Goal: Task Accomplishment & Management: Manage account settings

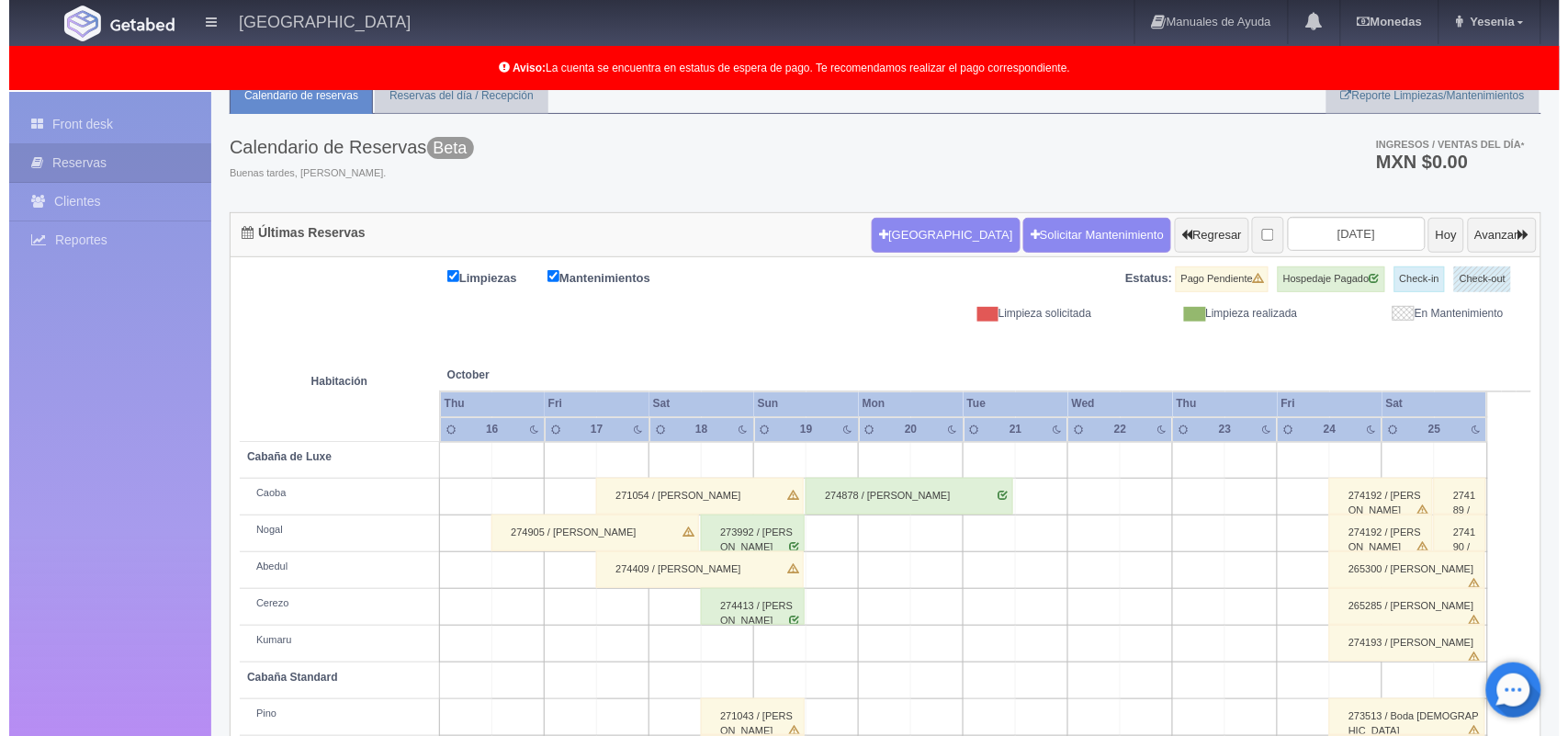
scroll to position [62, 0]
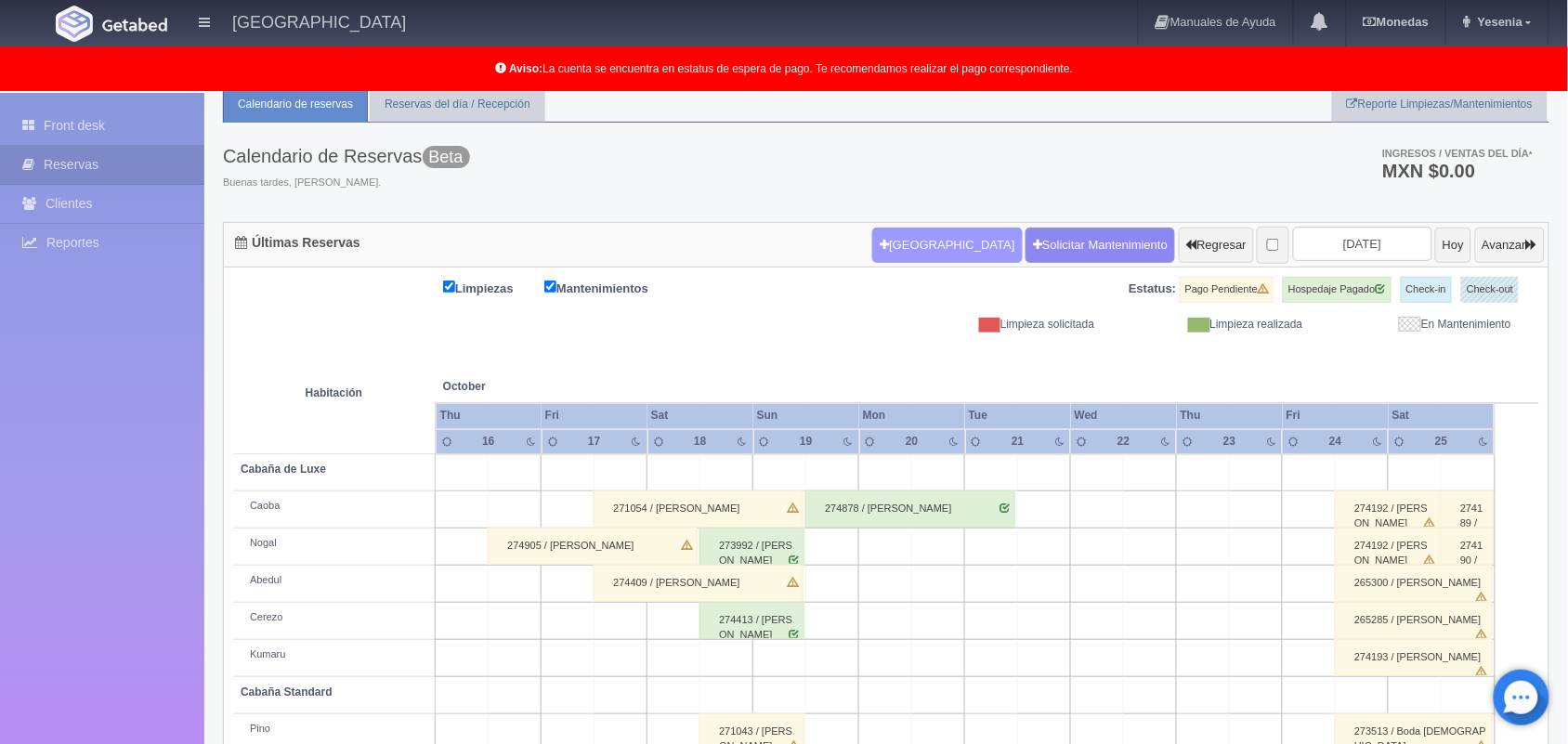
click at [875, 254] on button "[GEOGRAPHIC_DATA]" at bounding box center [947, 245] width 149 height 35
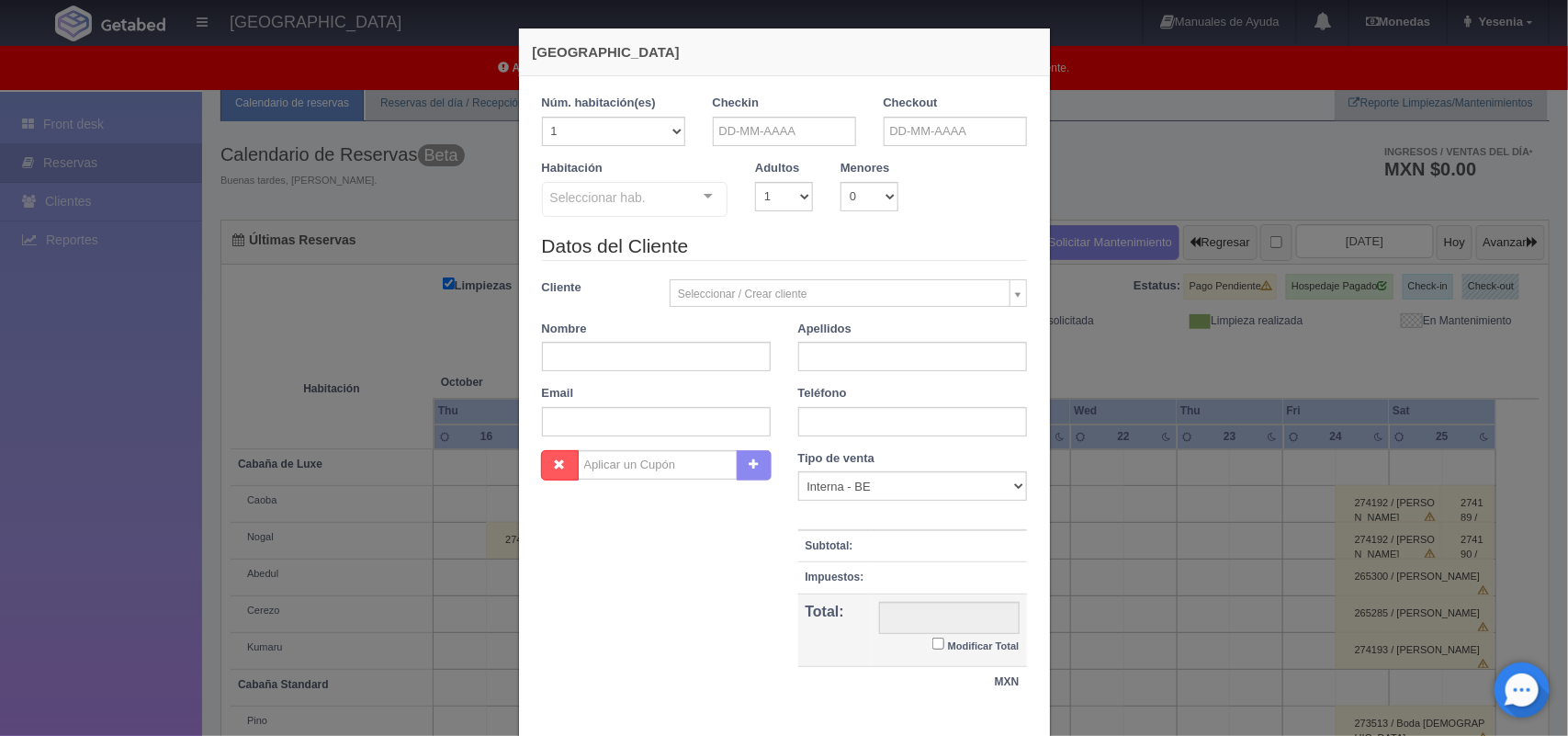
checkbox input "false"
click at [698, 356] on input "text" at bounding box center [657, 357] width 229 height 30
type input "Lorena Gabriela"
click at [898, 359] on input "text" at bounding box center [913, 357] width 229 height 30
type input "Gutierrez Hernández"
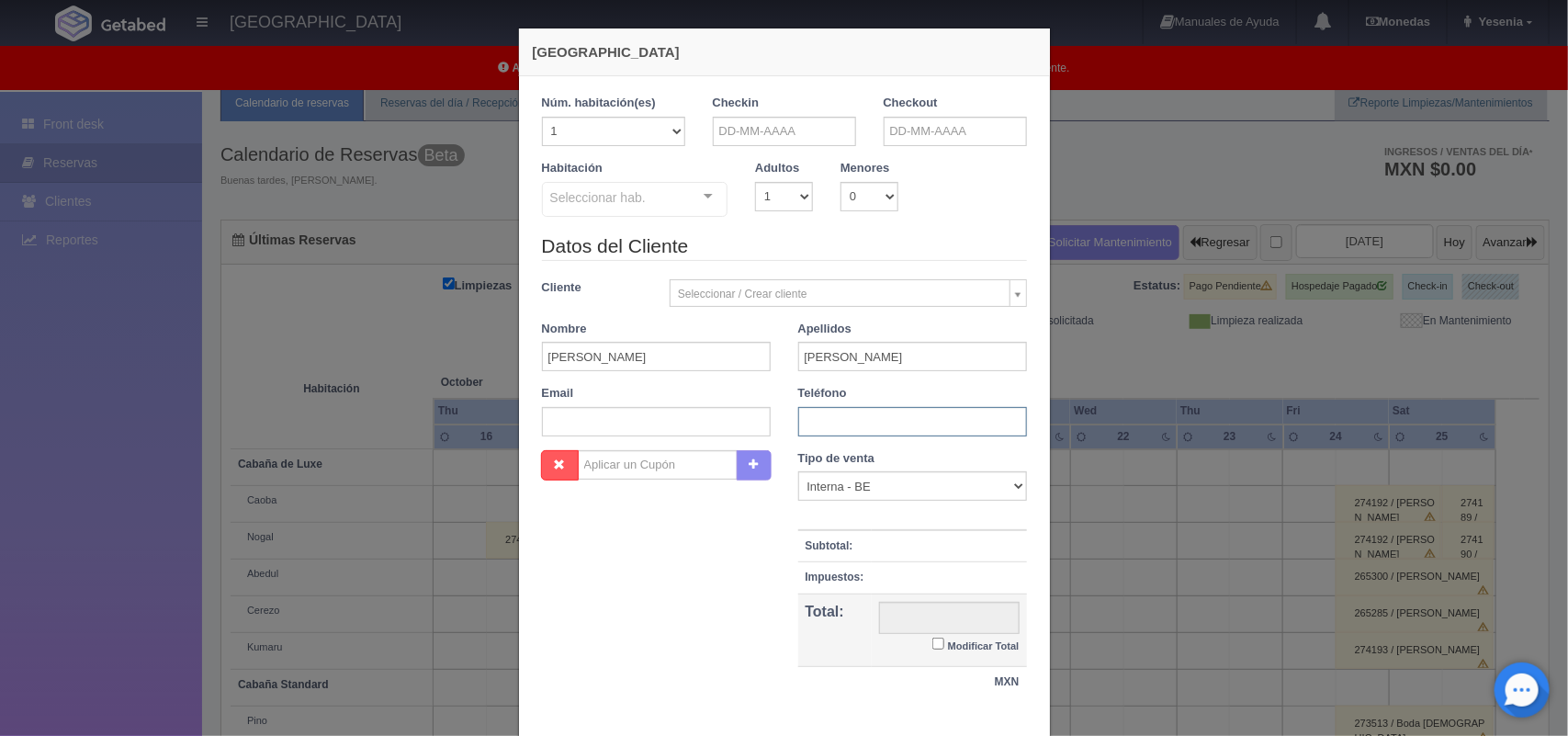
click at [900, 421] on input "text" at bounding box center [913, 421] width 229 height 30
type input "5544429798"
click at [742, 135] on input "text" at bounding box center [784, 131] width 143 height 30
click at [769, 274] on link "14" at bounding box center [772, 274] width 24 height 27
type input "[DATE]"
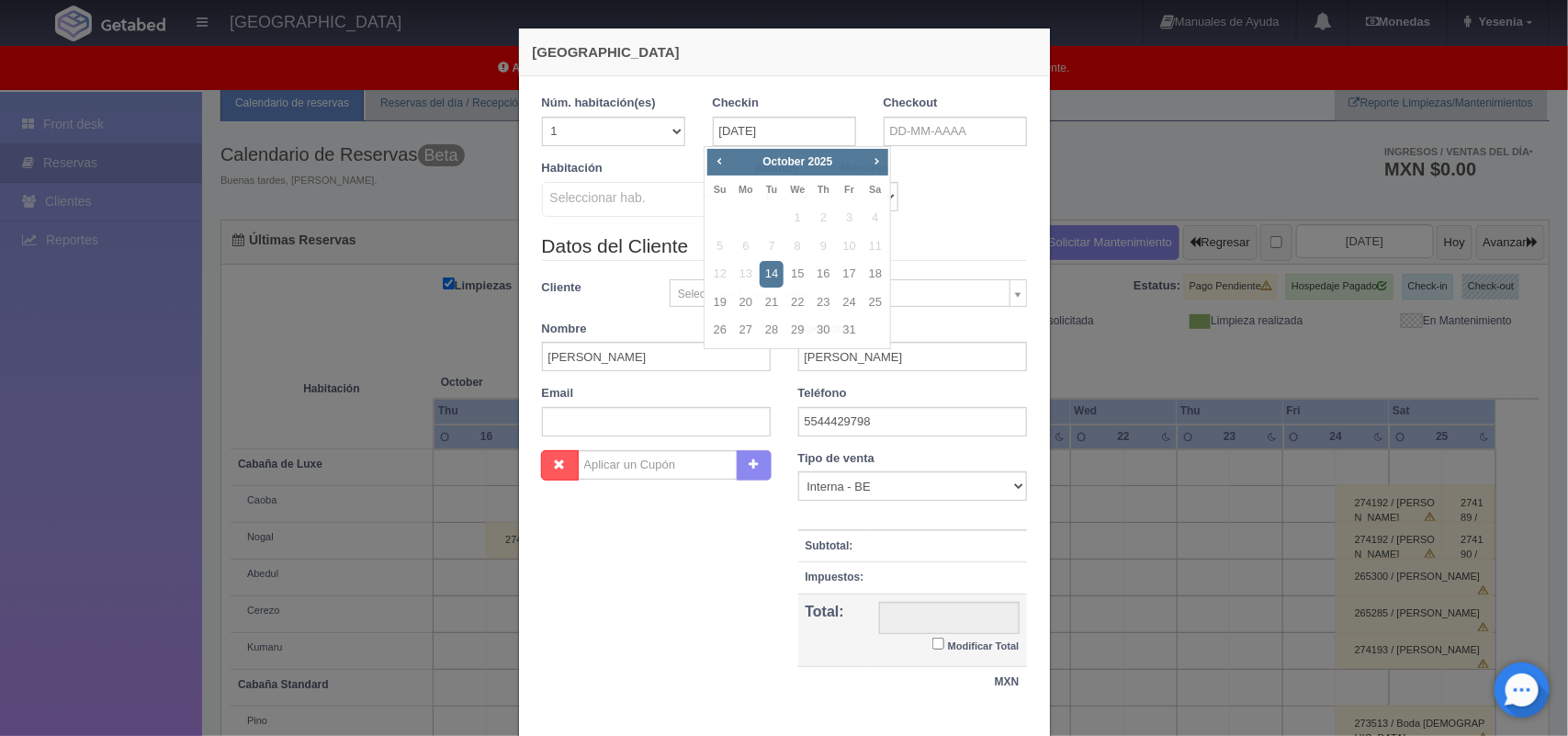
checkbox input "false"
click at [923, 135] on input "text" at bounding box center [955, 131] width 143 height 30
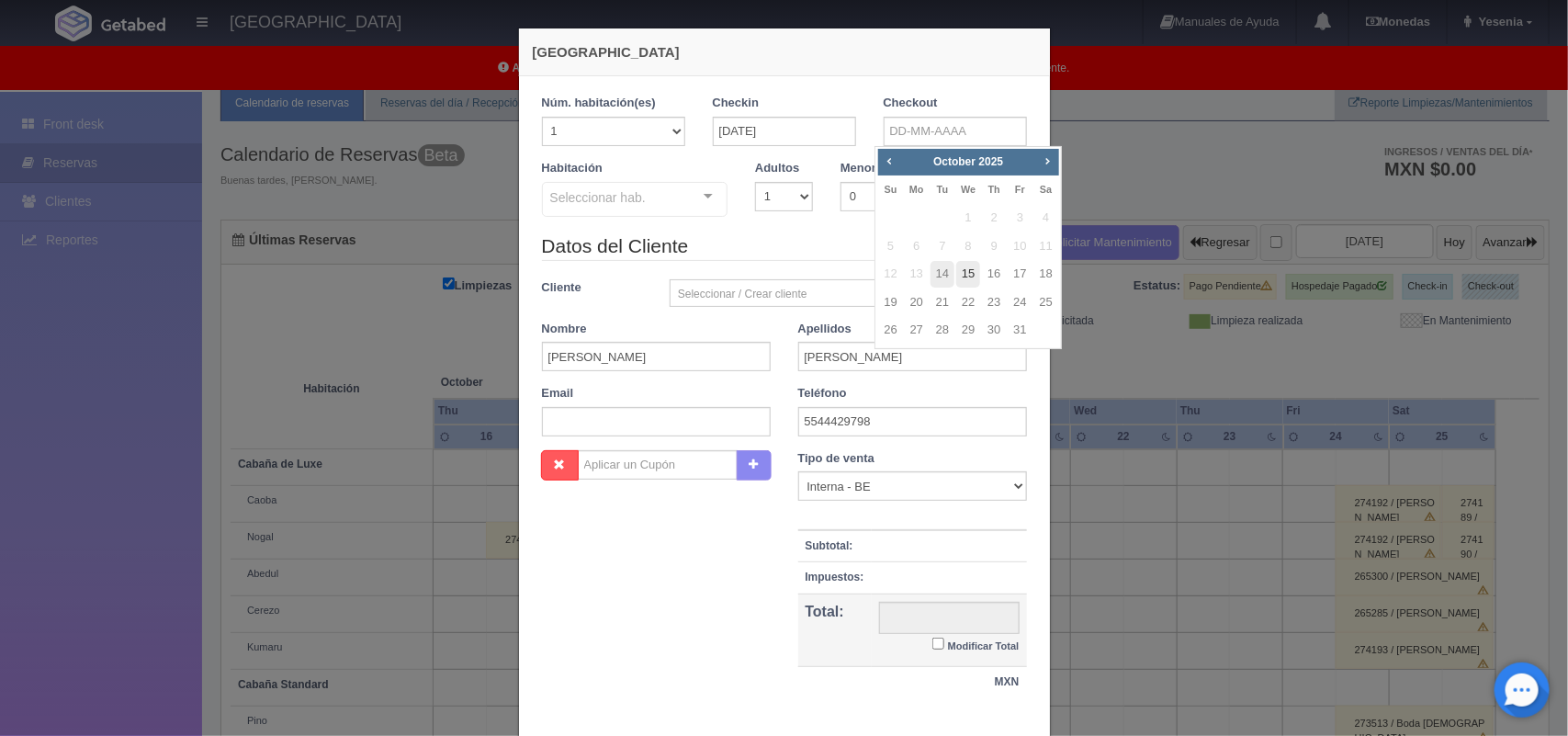
click at [966, 279] on link "15" at bounding box center [968, 274] width 24 height 27
type input "15-10-2025"
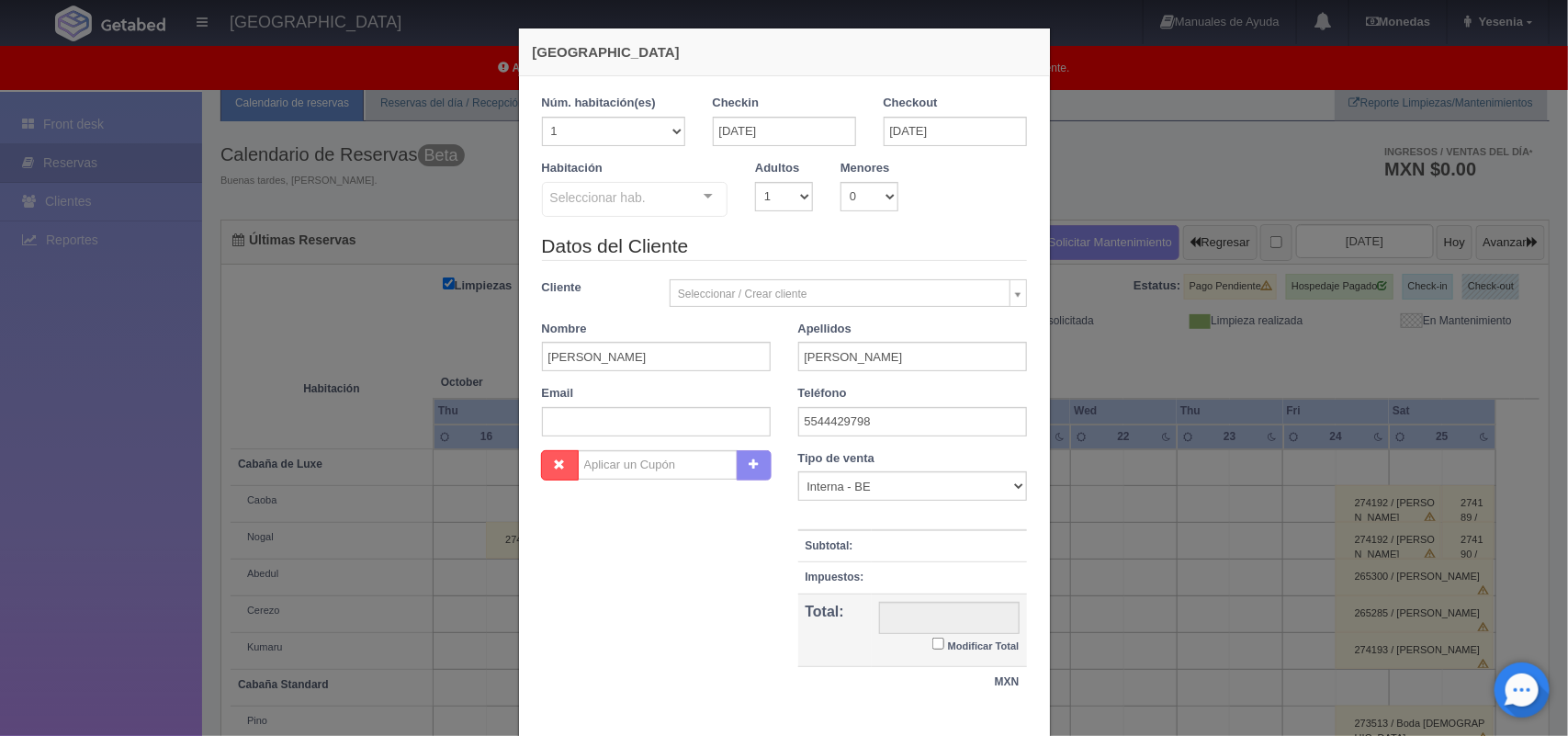
checkbox input "false"
click at [790, 186] on select "1 2 3 4 5 6 7 8 9 10" at bounding box center [784, 196] width 58 height 30
select select "2"
click at [755, 182] on select "1 2 3 4 5 6 7 8 9 10" at bounding box center [784, 196] width 58 height 30
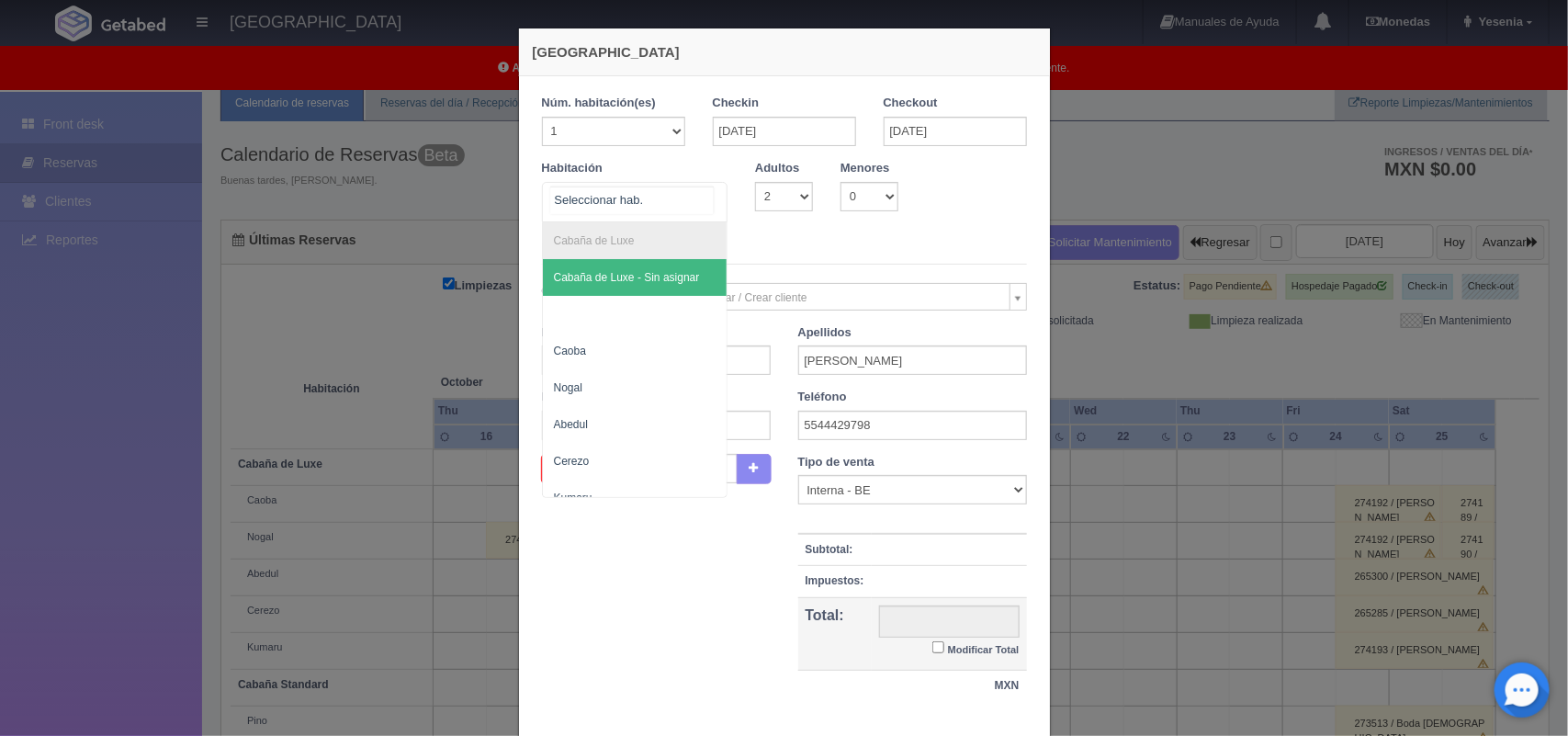
click at [696, 198] on div at bounding box center [708, 196] width 37 height 28
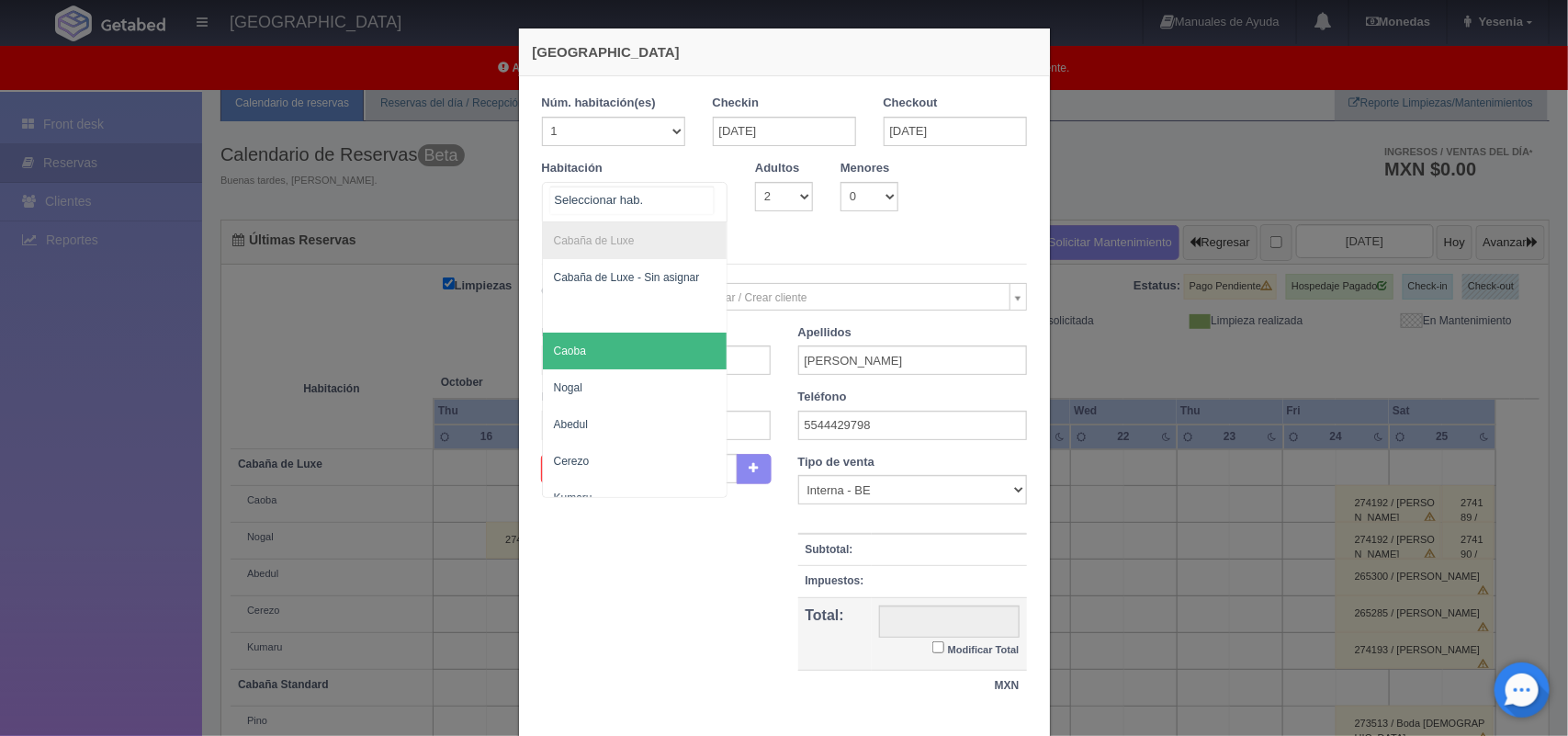
click at [659, 365] on span "Caoba" at bounding box center [636, 351] width 184 height 37
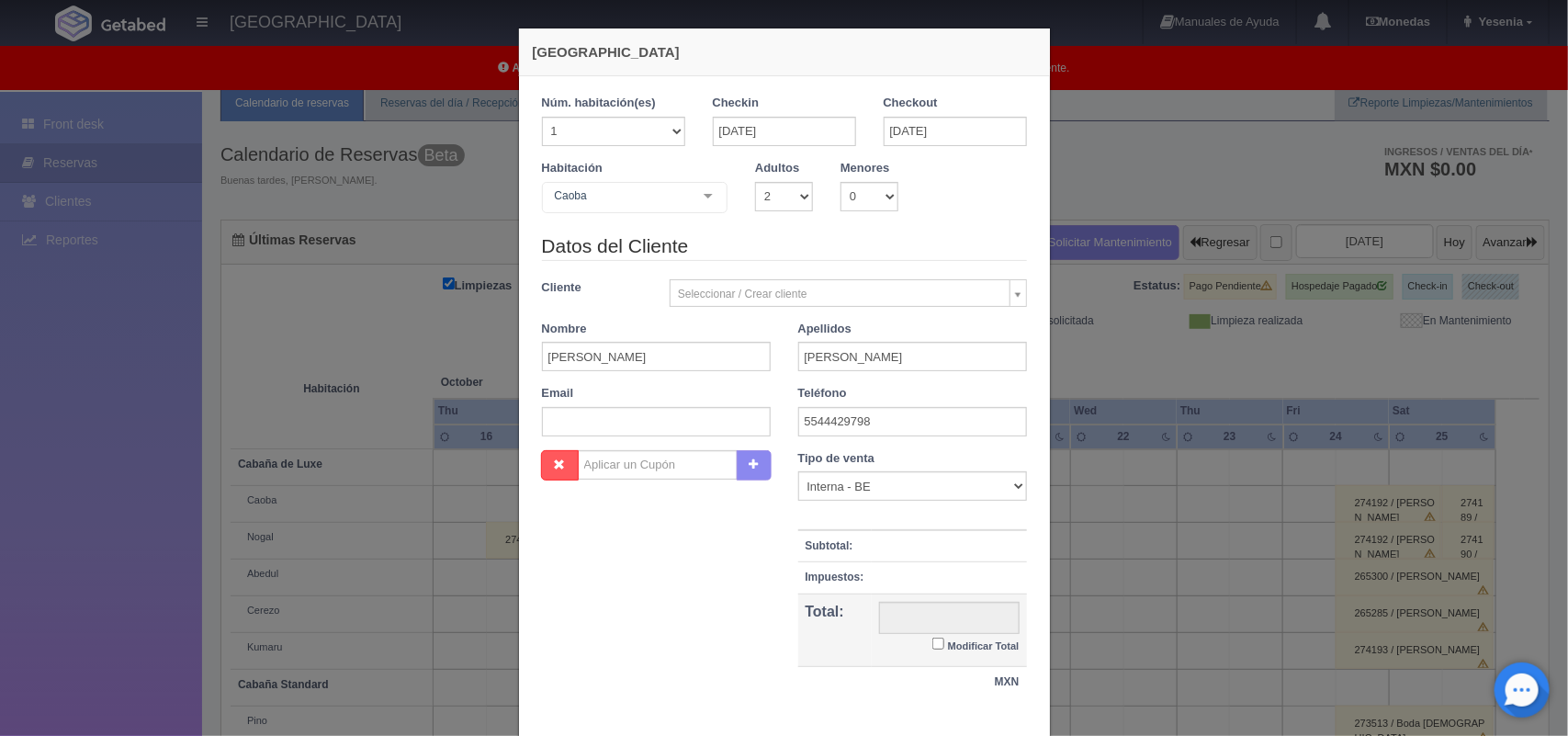
checkbox input "false"
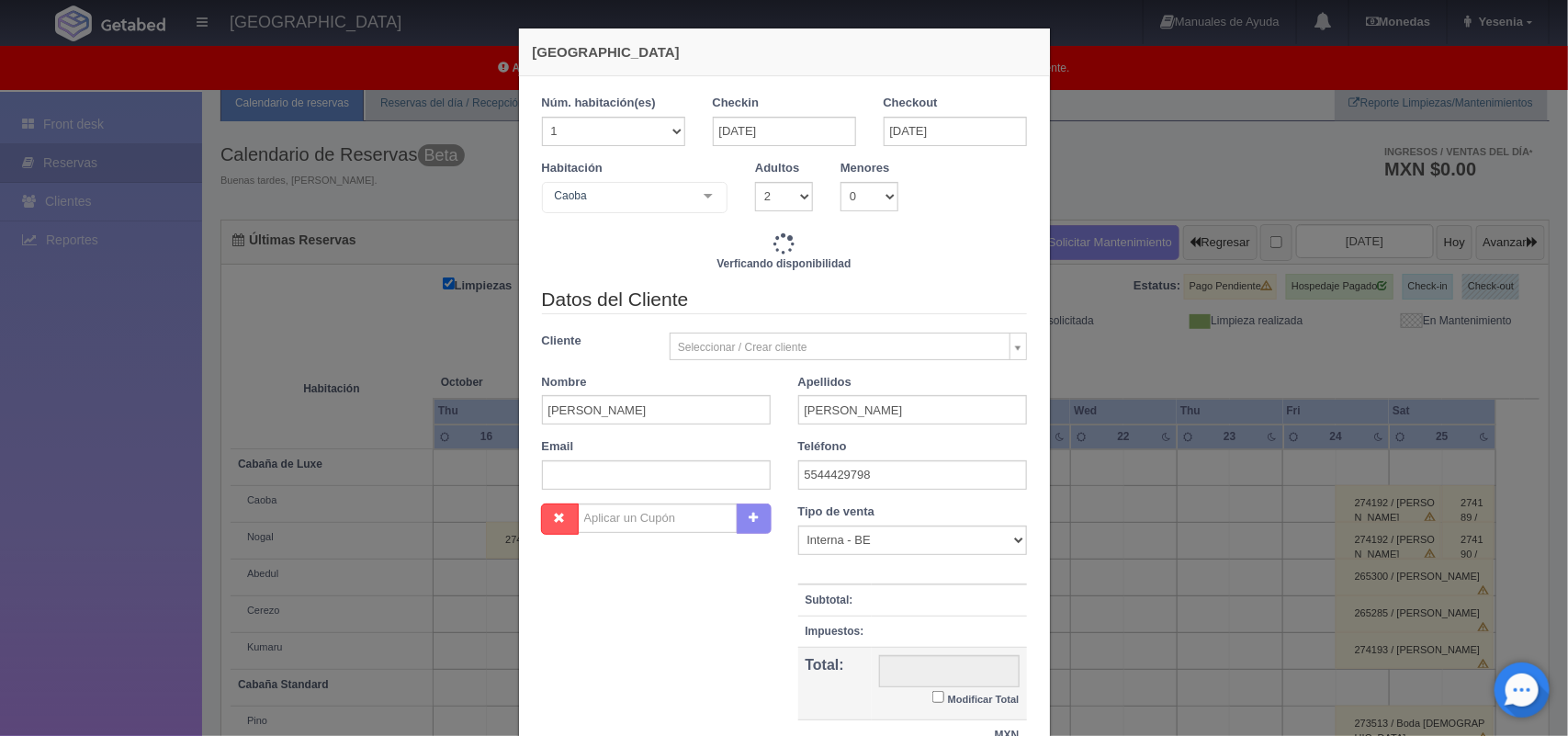
type input "1500.00"
checkbox input "false"
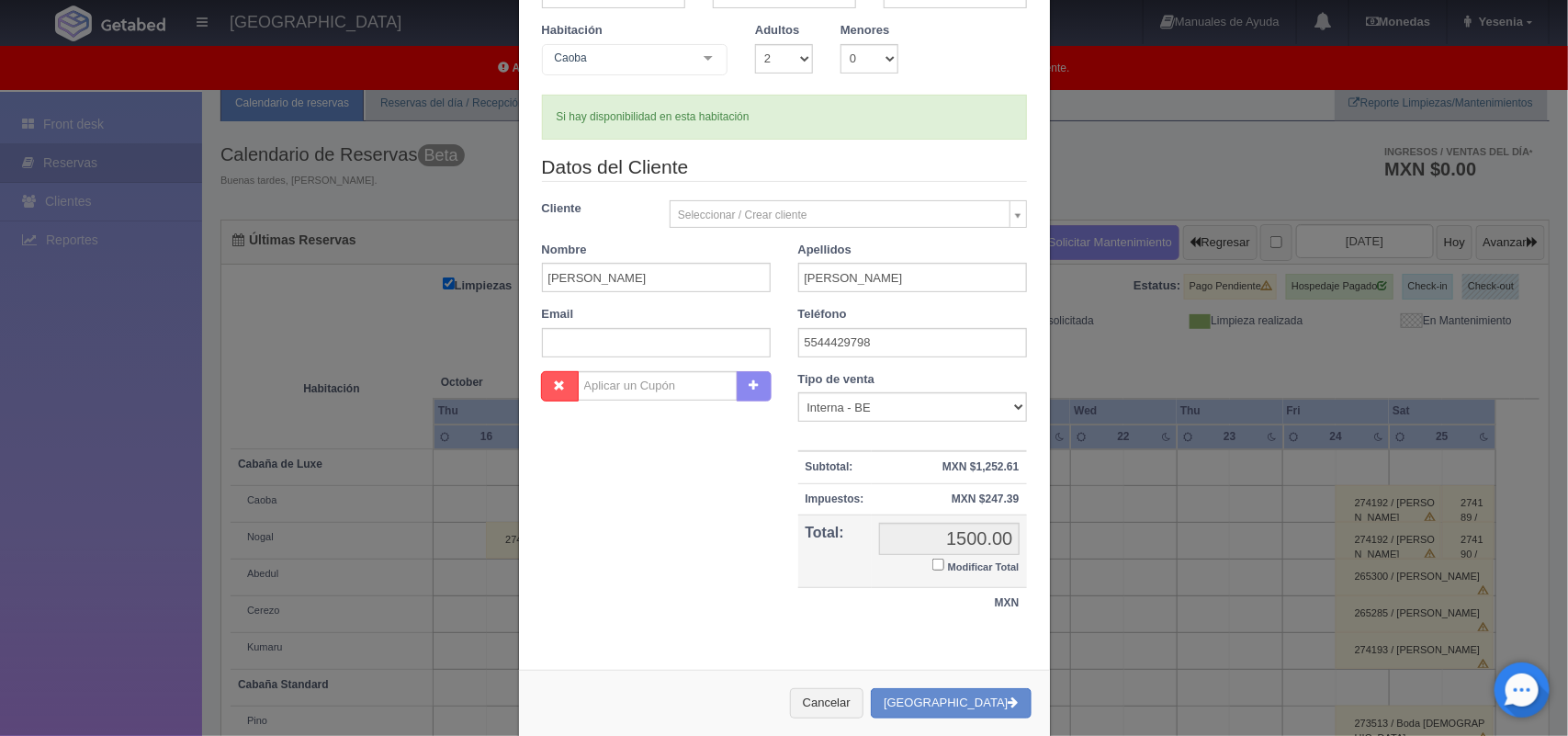
scroll to position [168, 0]
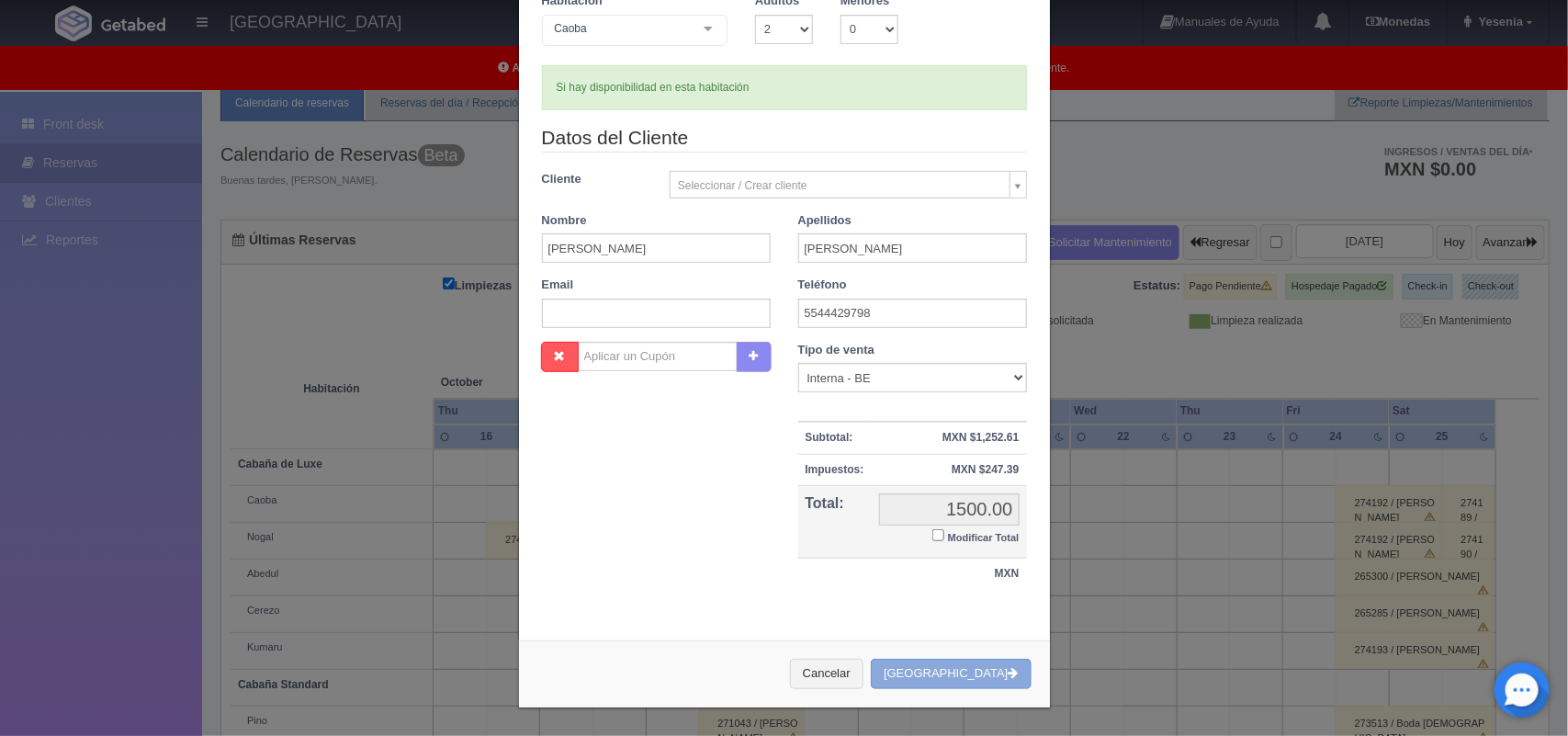
click at [937, 675] on button "Crear Reserva" at bounding box center [950, 673] width 160 height 30
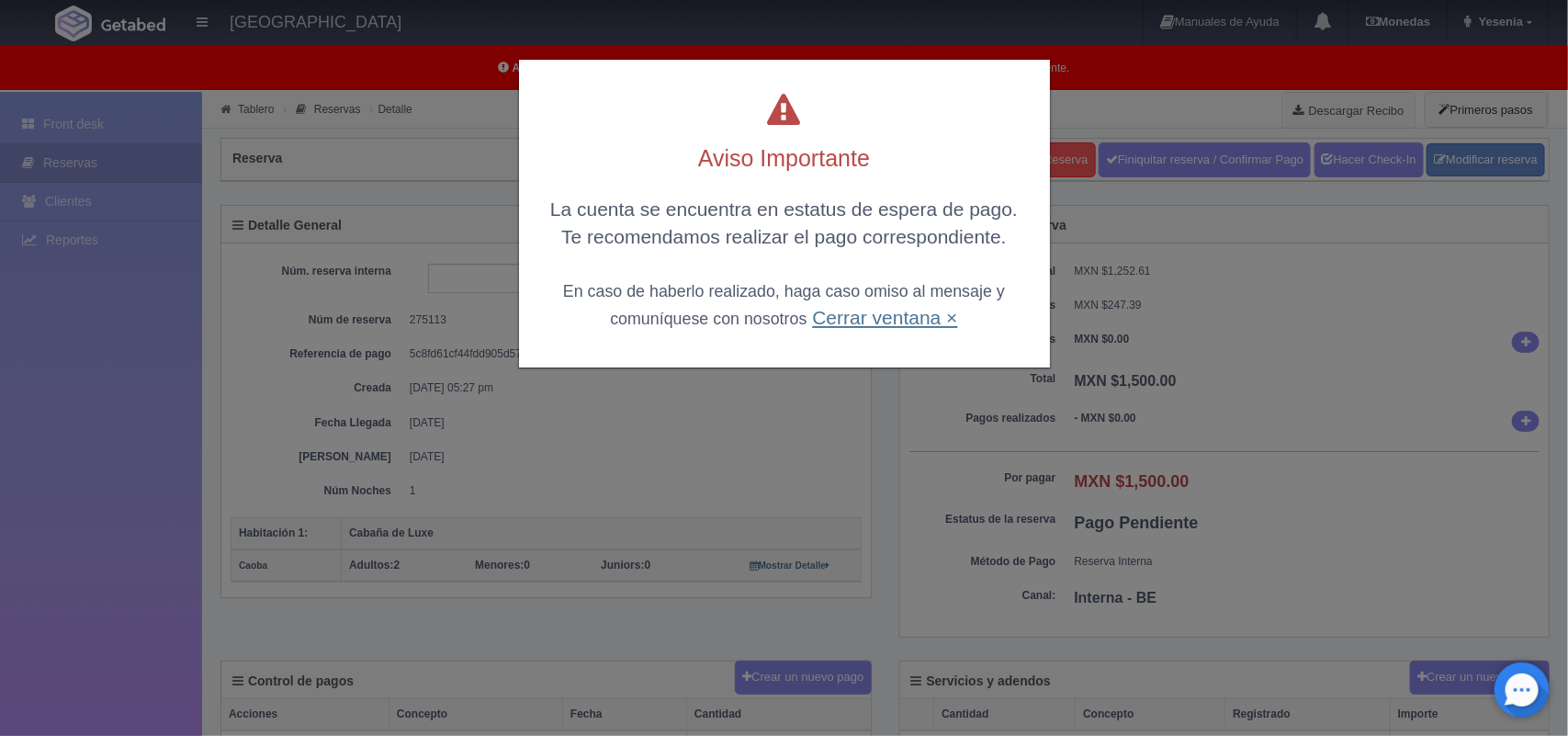
click at [841, 320] on link "Cerrar ventana ×" at bounding box center [884, 317] width 145 height 21
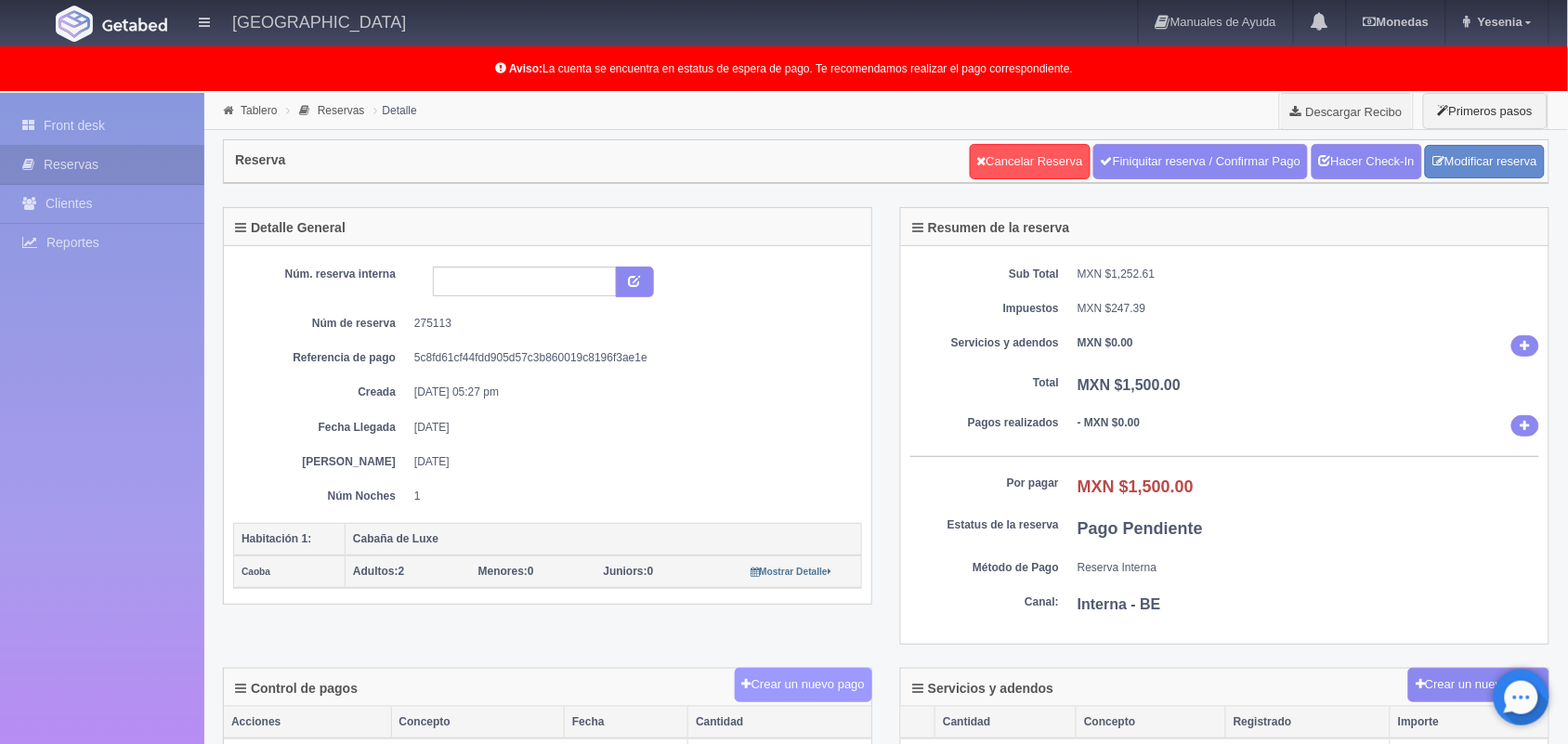
click at [783, 687] on button "Crear un nuevo pago" at bounding box center [803, 684] width 137 height 34
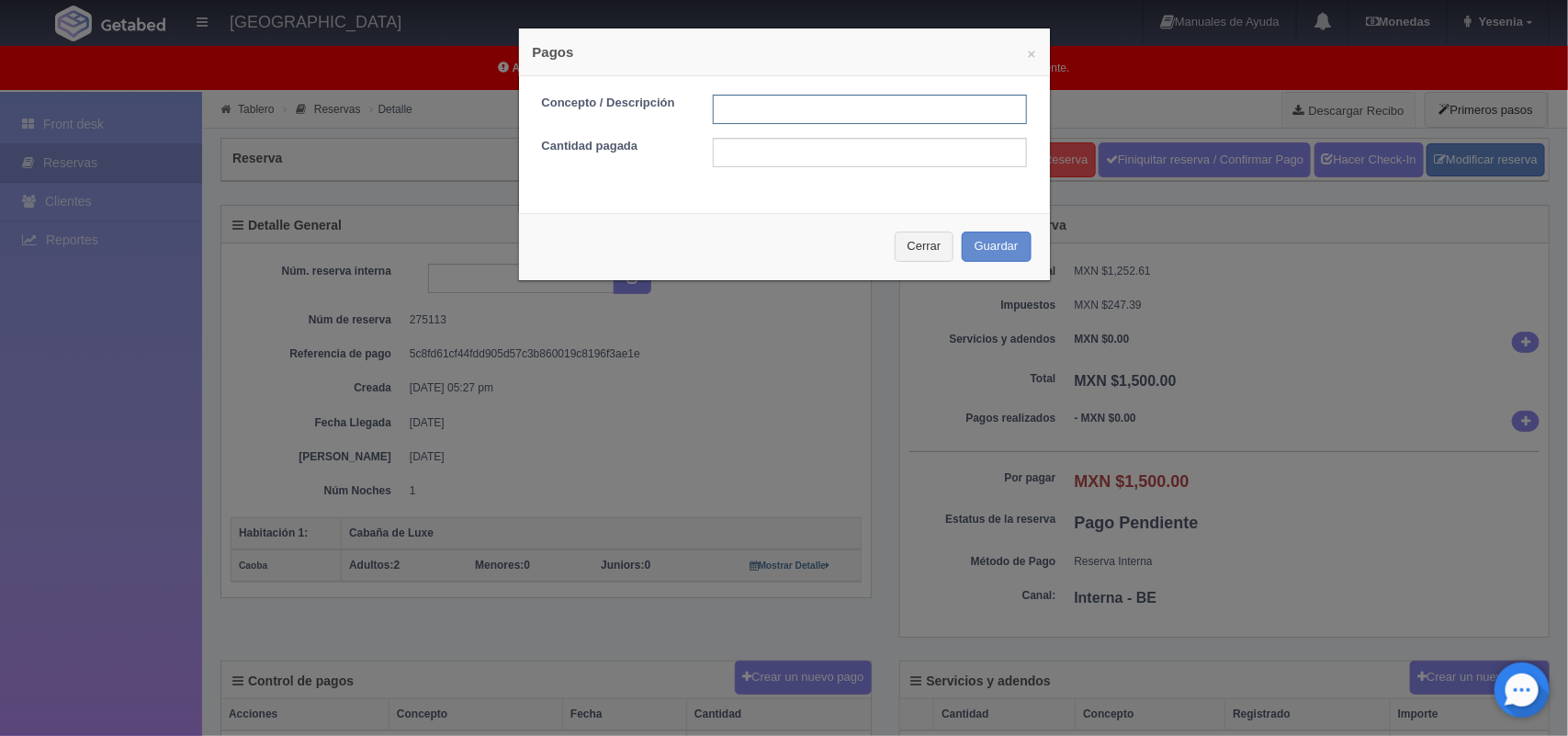
click at [779, 117] on input "text" at bounding box center [870, 110] width 315 height 30
type input "Pago efectivo 14/10/2025"
click at [837, 148] on input "text" at bounding box center [870, 152] width 315 height 30
type input "1500.00"
click at [975, 243] on button "Guardar" at bounding box center [997, 246] width 70 height 30
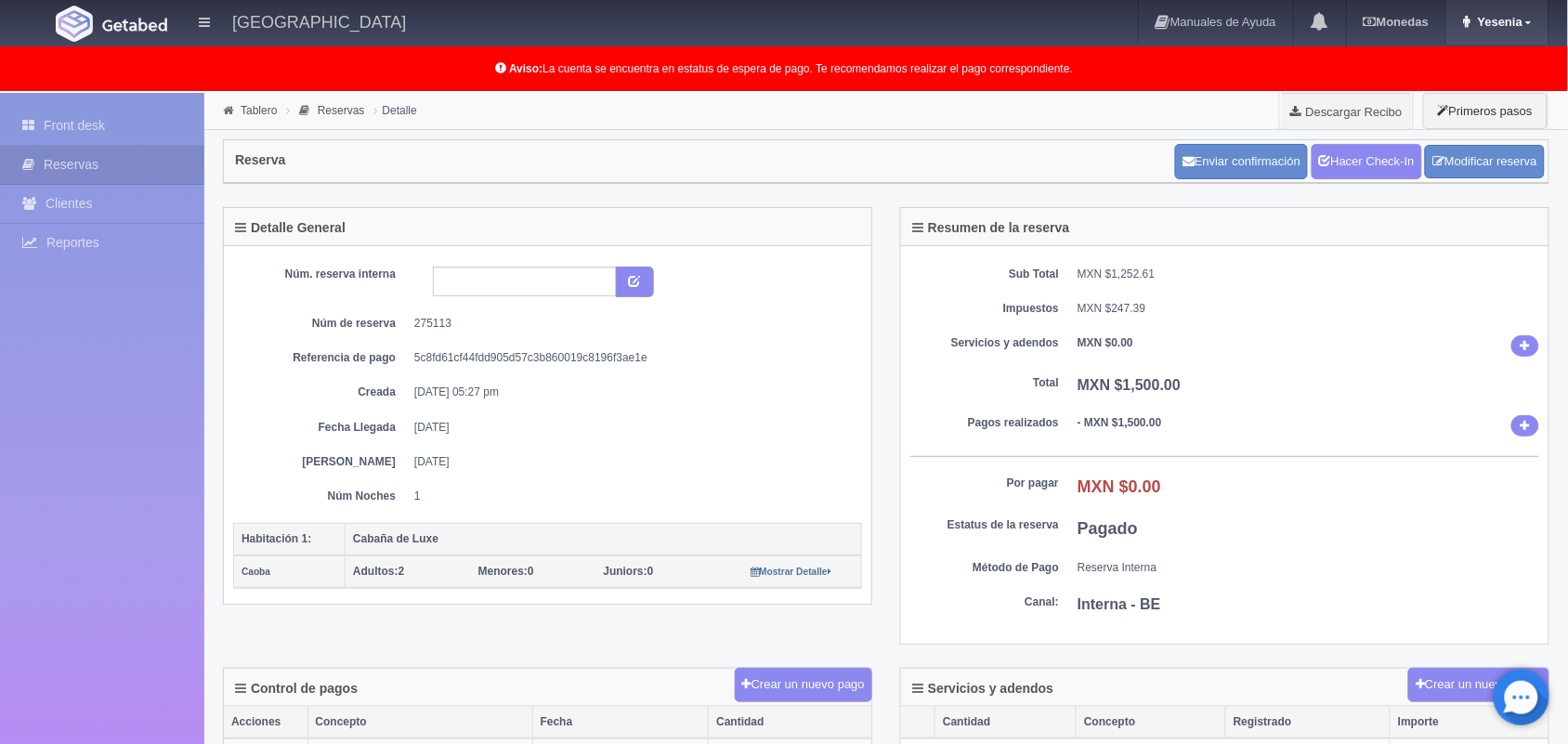
click at [1523, 25] on link "Yesenia" at bounding box center [1498, 22] width 103 height 45
click at [1479, 86] on link "Salir / Log Out" at bounding box center [1474, 88] width 146 height 23
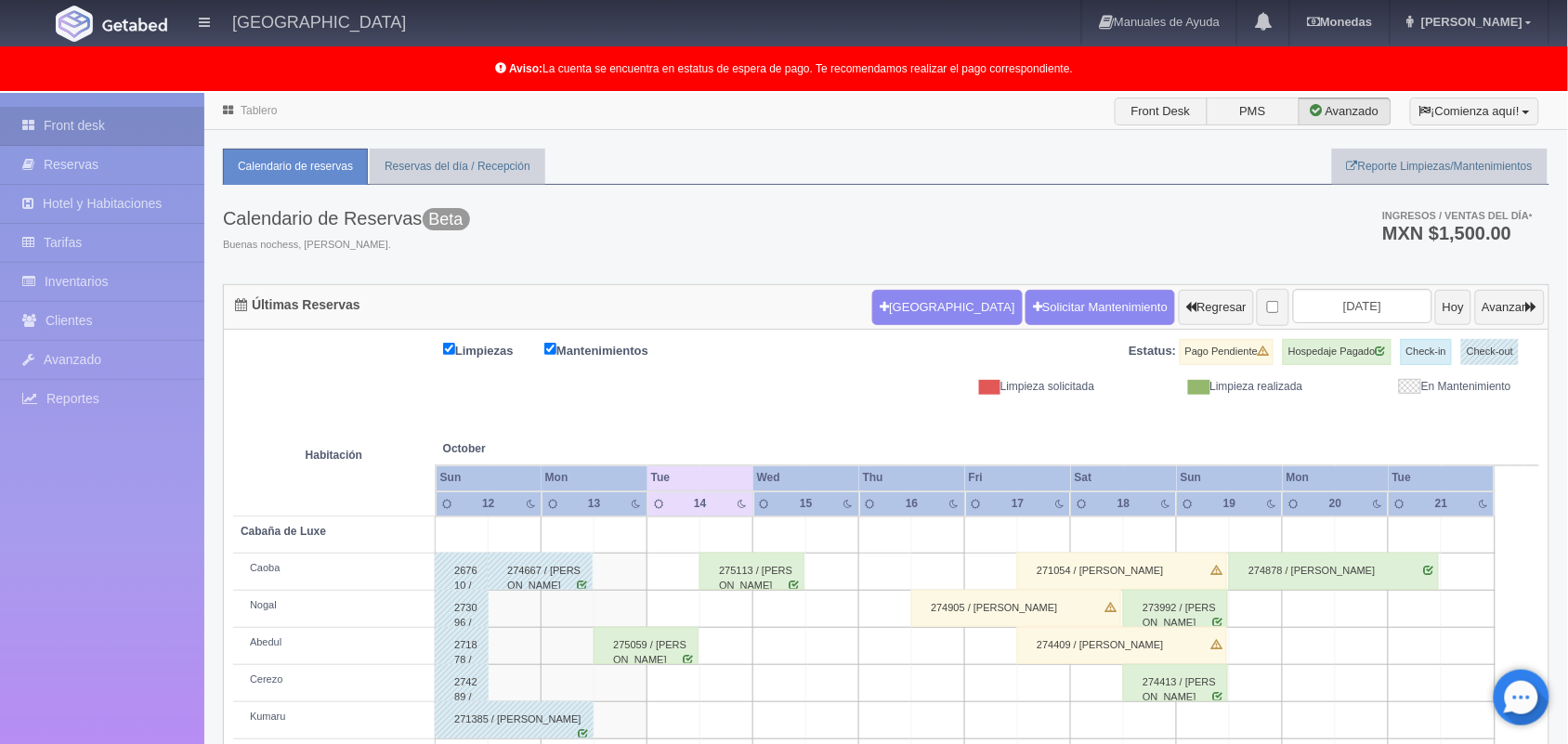
scroll to position [258, 0]
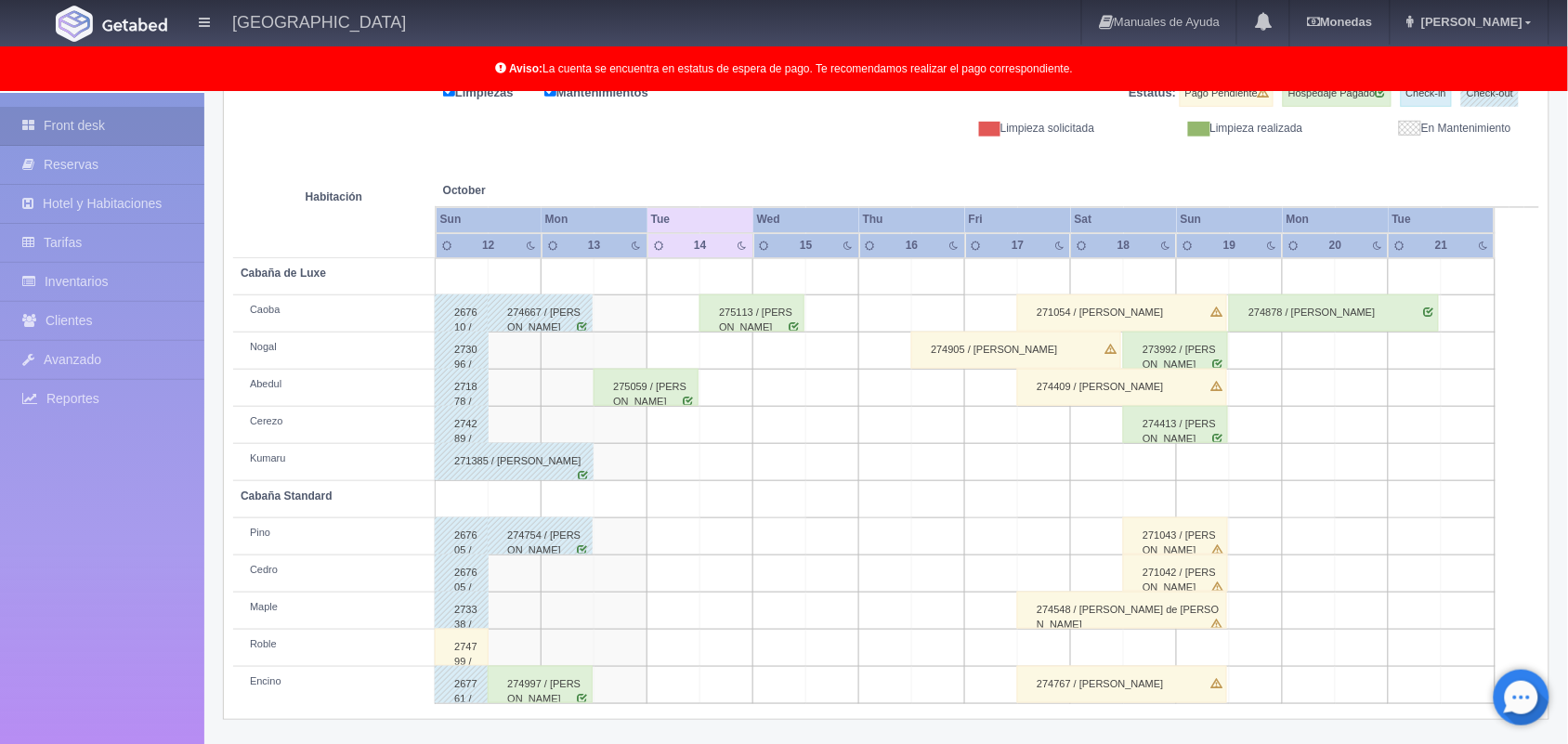
click at [534, 694] on div "274997 / [PERSON_NAME]" at bounding box center [540, 684] width 105 height 37
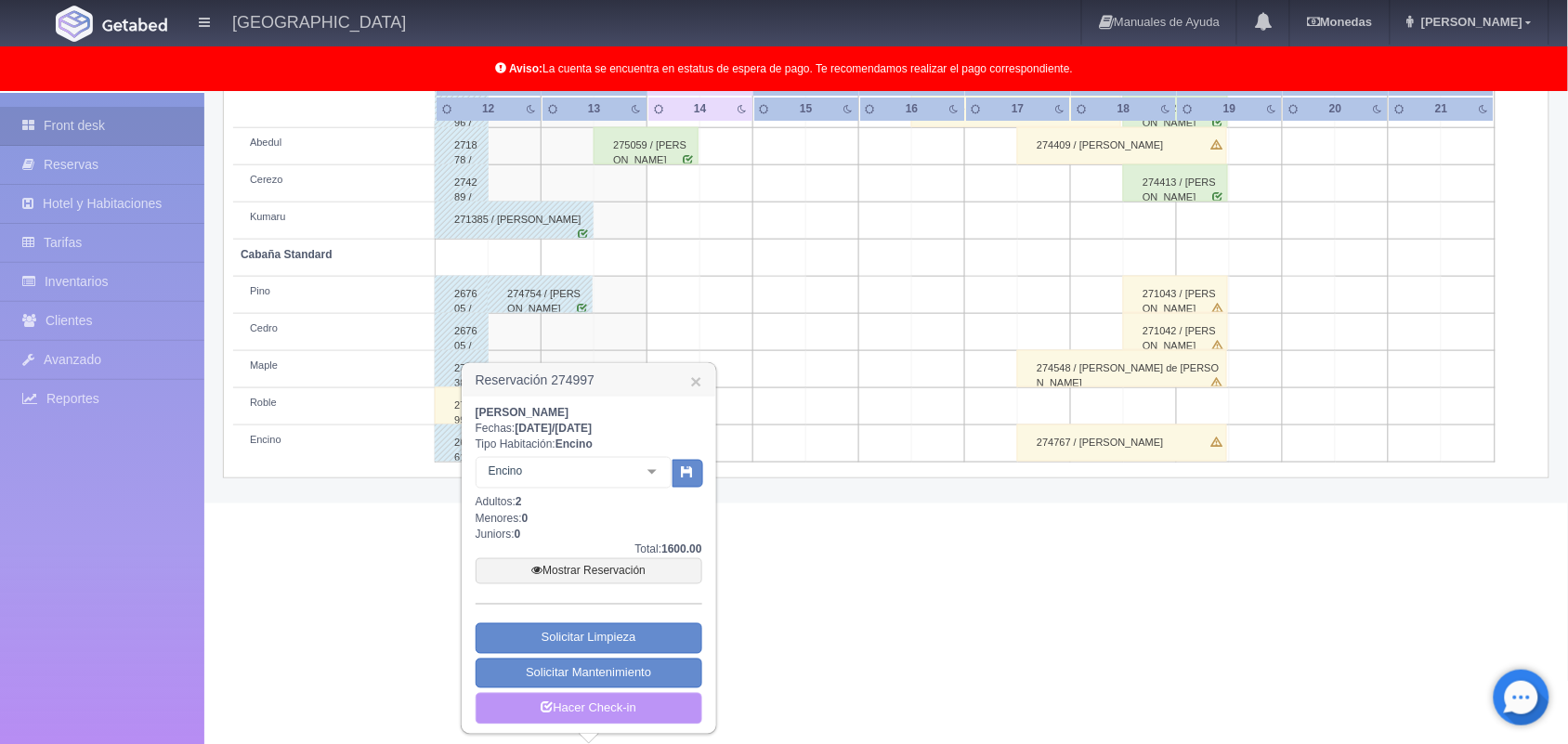
click at [568, 712] on link "Hacer Check-in" at bounding box center [589, 709] width 227 height 32
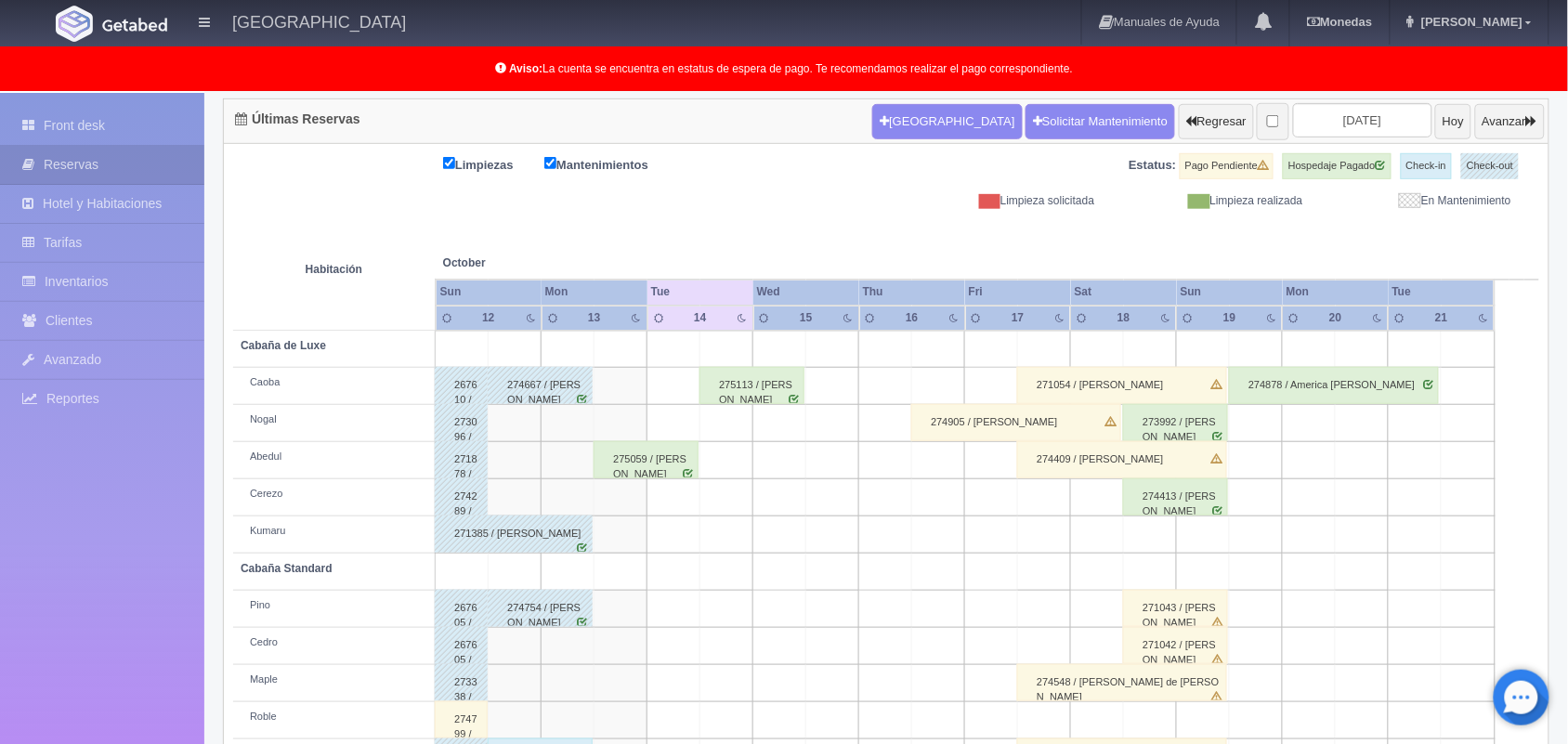
scroll to position [186, 0]
click at [644, 469] on div "275059 / [PERSON_NAME]" at bounding box center [645, 460] width 105 height 37
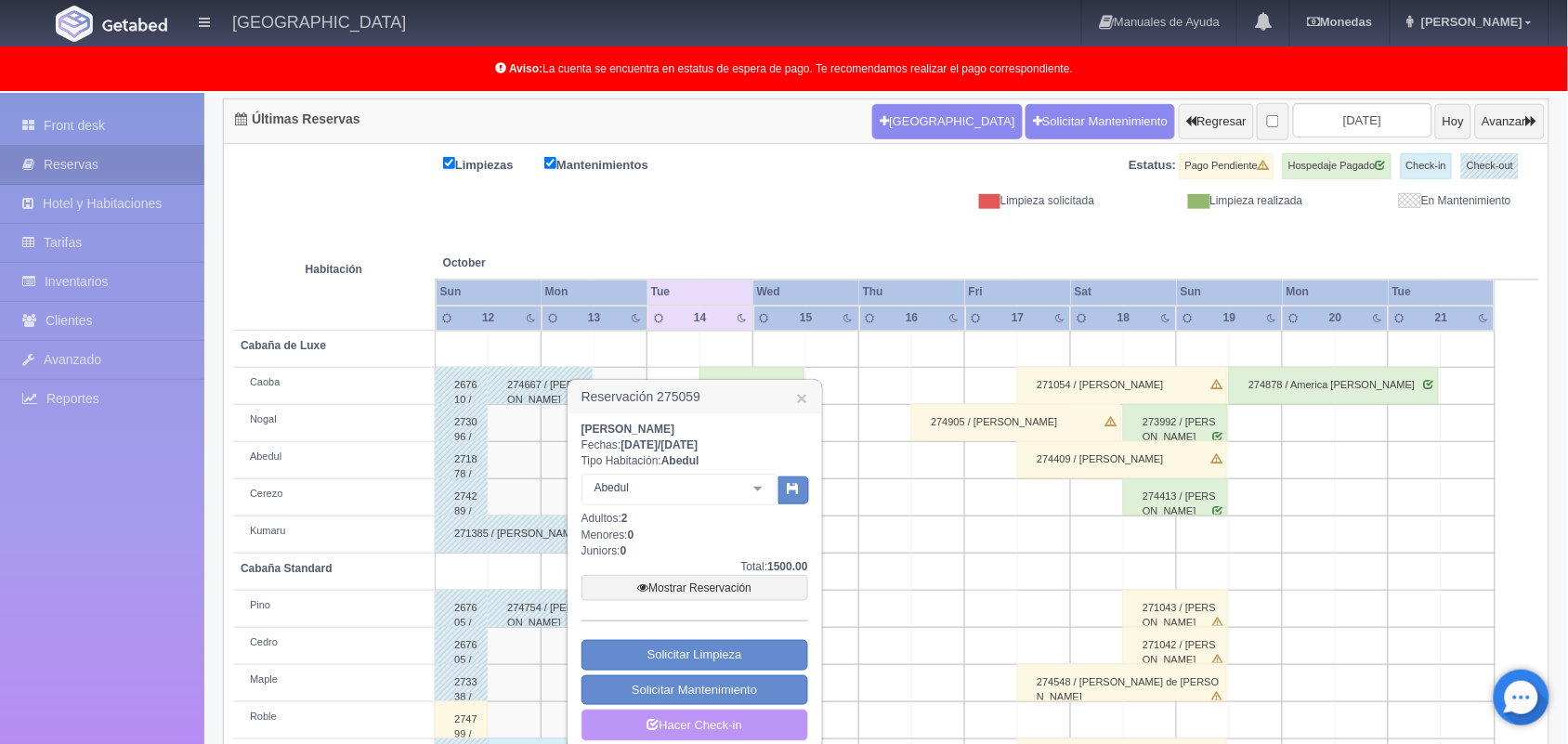
click at [707, 729] on link "Hacer Check-in" at bounding box center [694, 725] width 227 height 32
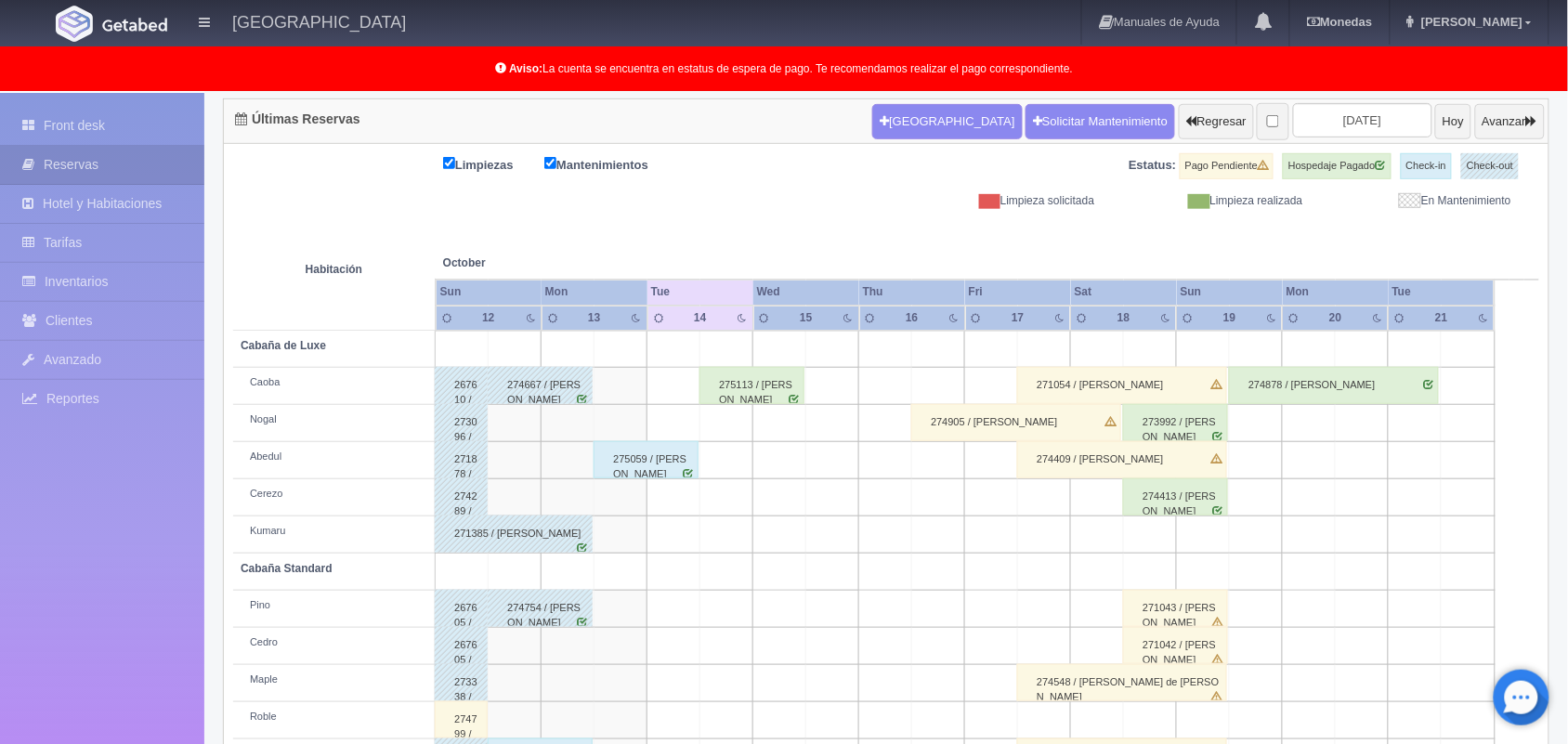
scroll to position [186, 0]
click at [637, 469] on div "275059 / [PERSON_NAME]" at bounding box center [645, 460] width 105 height 37
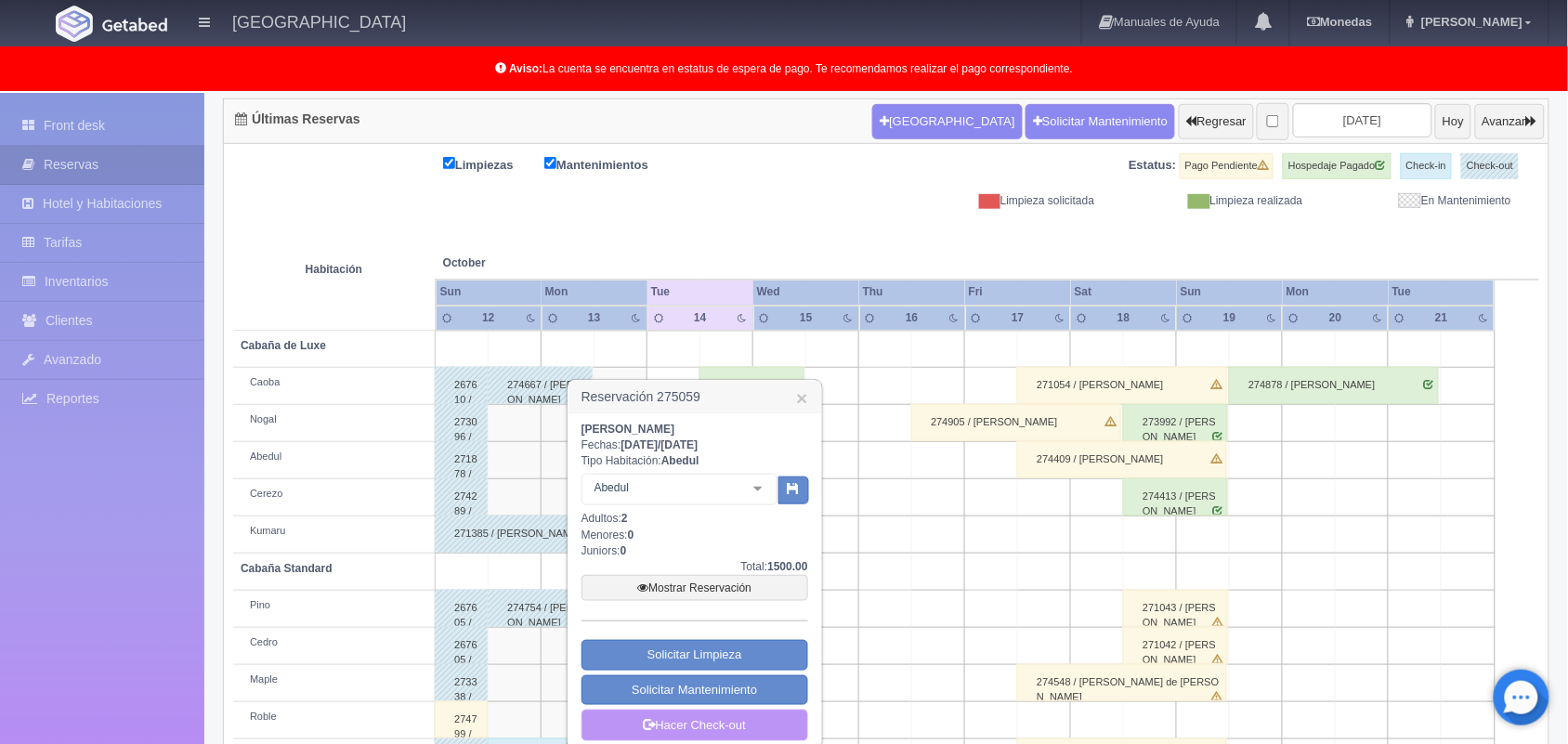
click at [694, 732] on link "Hacer Check-out" at bounding box center [694, 725] width 227 height 32
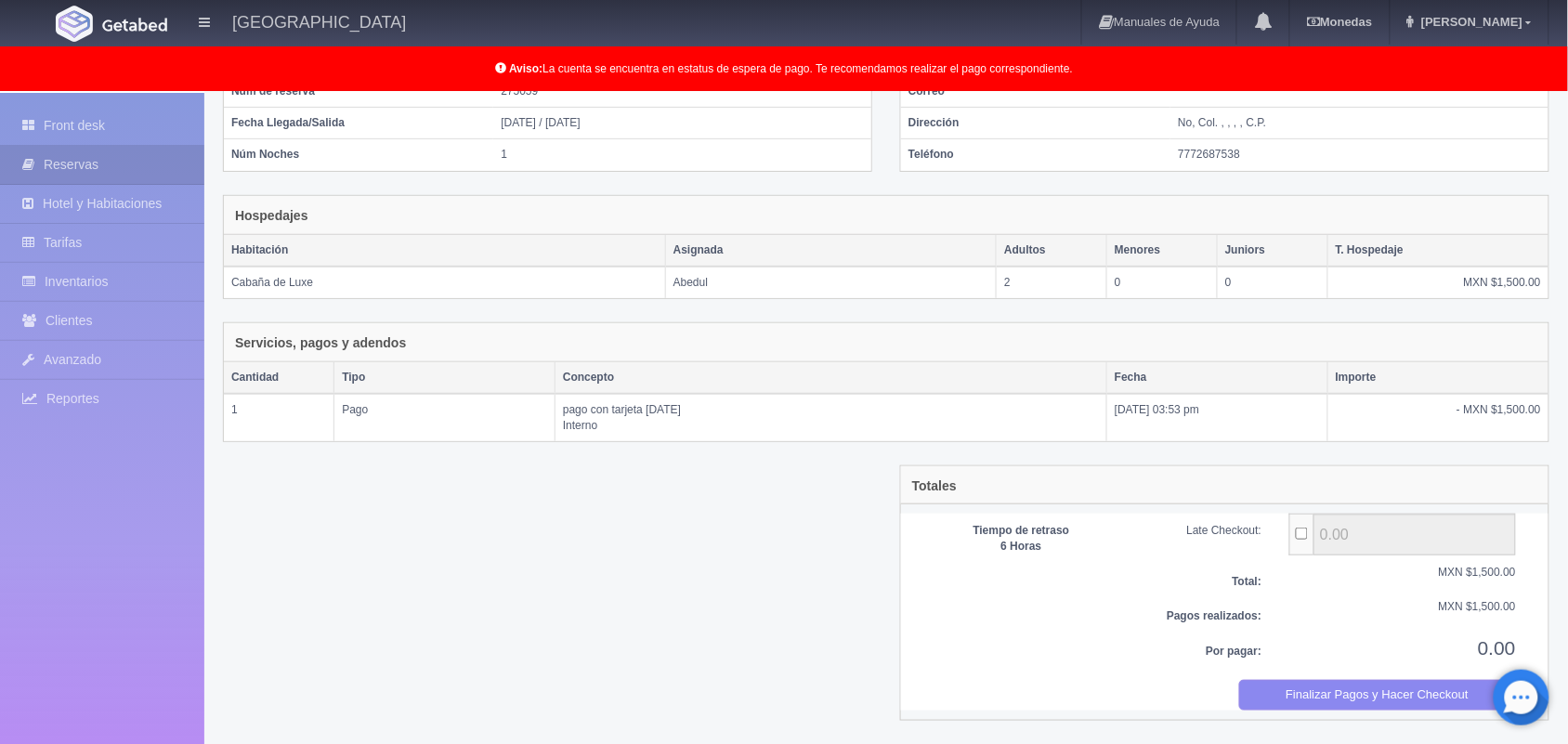
scroll to position [201, 0]
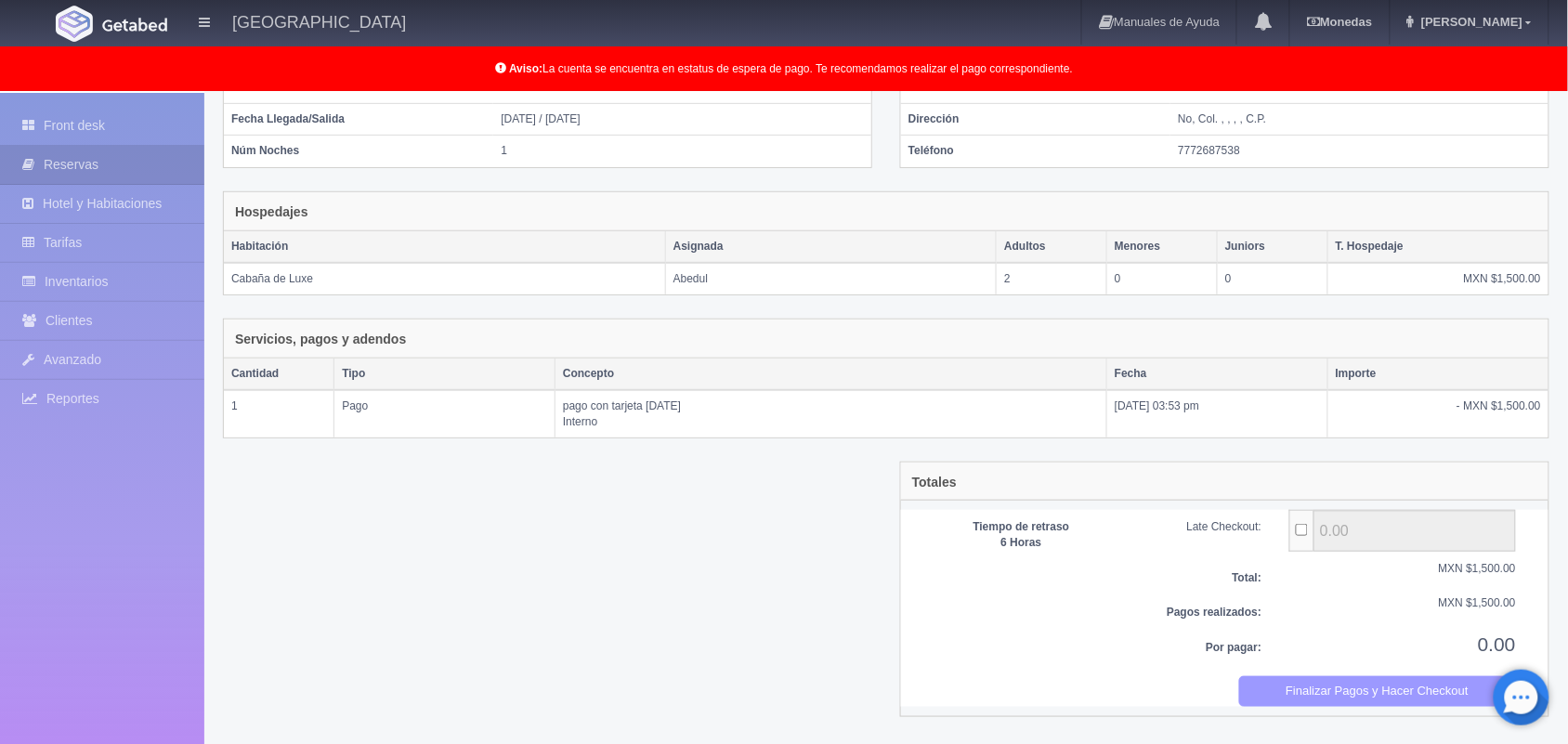
click at [1398, 695] on button "Finalizar Pagos y Hacer Checkout" at bounding box center [1379, 691] width 278 height 31
